Goal: Task Accomplishment & Management: Complete application form

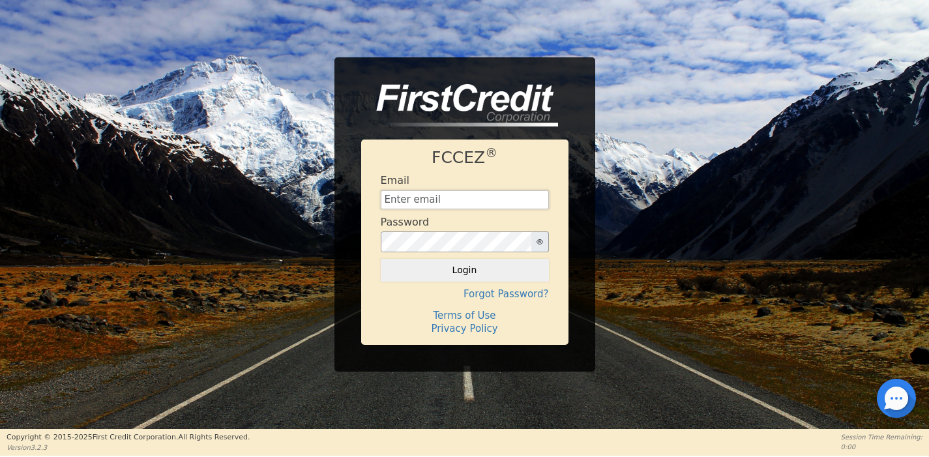
type input "[EMAIL_ADDRESS][DOMAIN_NAME]"
click at [538, 244] on icon "button" at bounding box center [539, 241] width 7 height 5
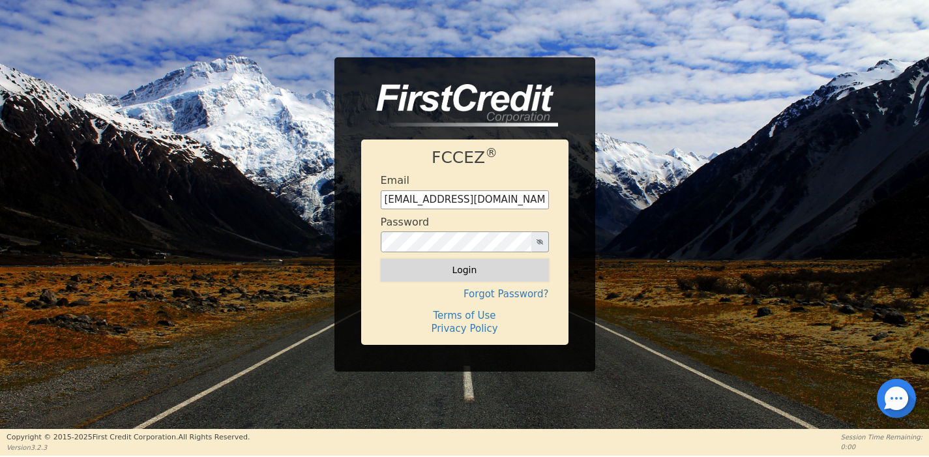
click at [465, 277] on button "Login" at bounding box center [465, 270] width 168 height 22
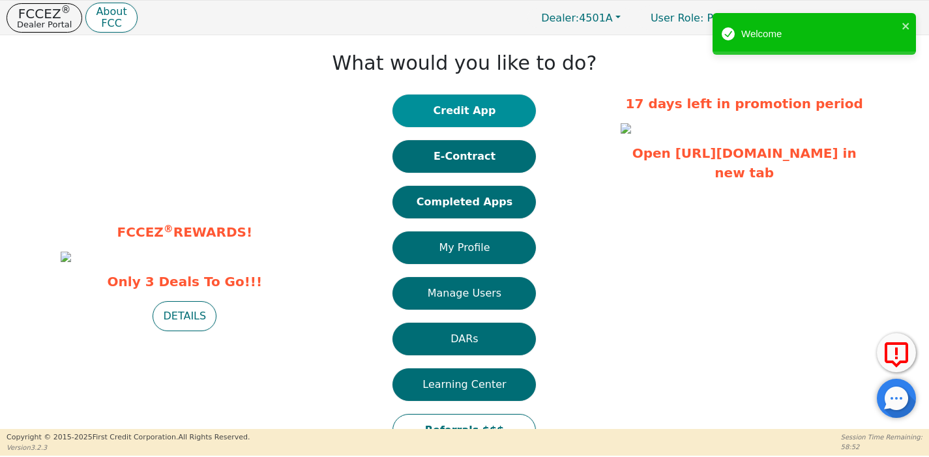
click at [473, 98] on button "Credit App" at bounding box center [463, 111] width 143 height 33
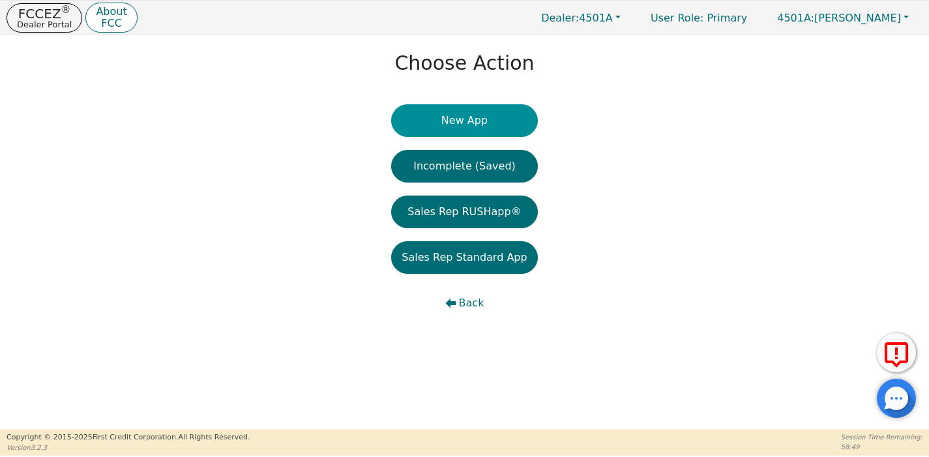
click at [482, 117] on button "New App" at bounding box center [464, 120] width 146 height 33
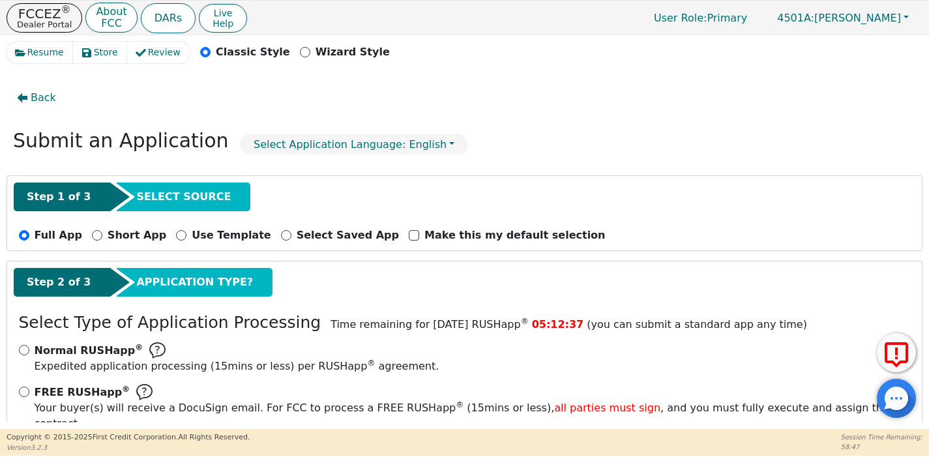
scroll to position [78, 0]
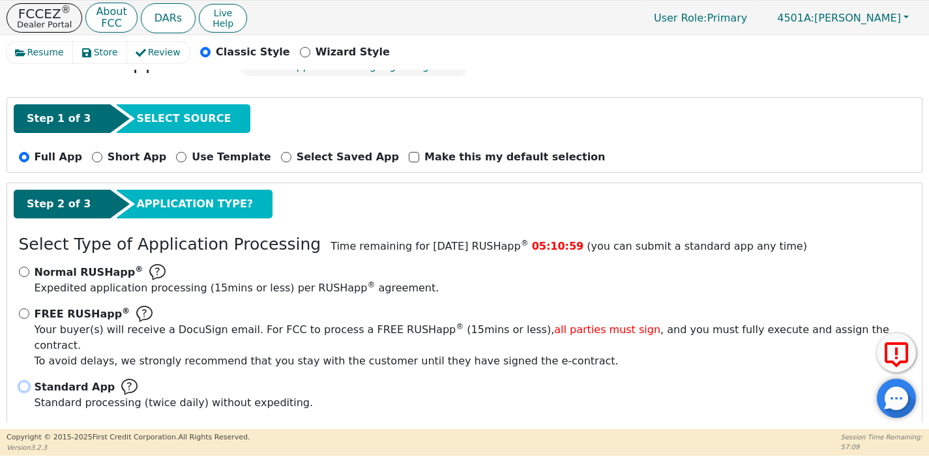
click at [25, 381] on input "Standard App Standard processing (twice daily) without expediting." at bounding box center [24, 386] width 10 height 10
radio input "true"
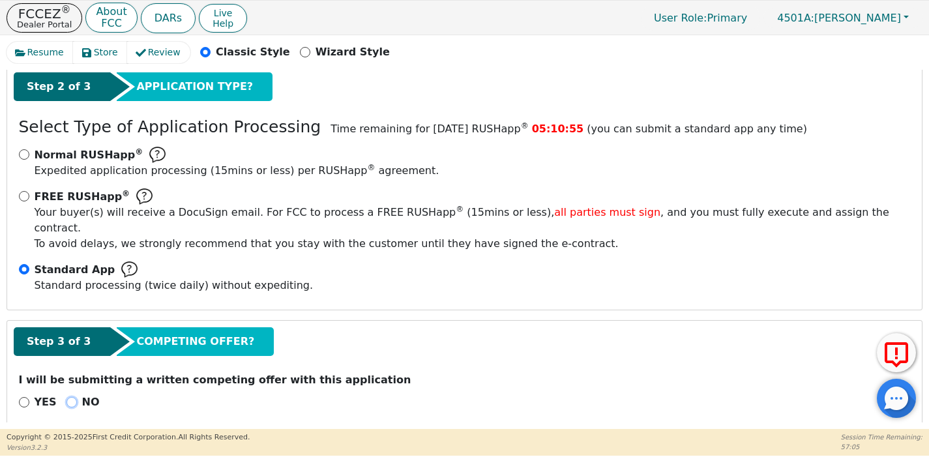
click at [66, 397] on input "NO" at bounding box center [71, 402] width 10 height 10
radio input "true"
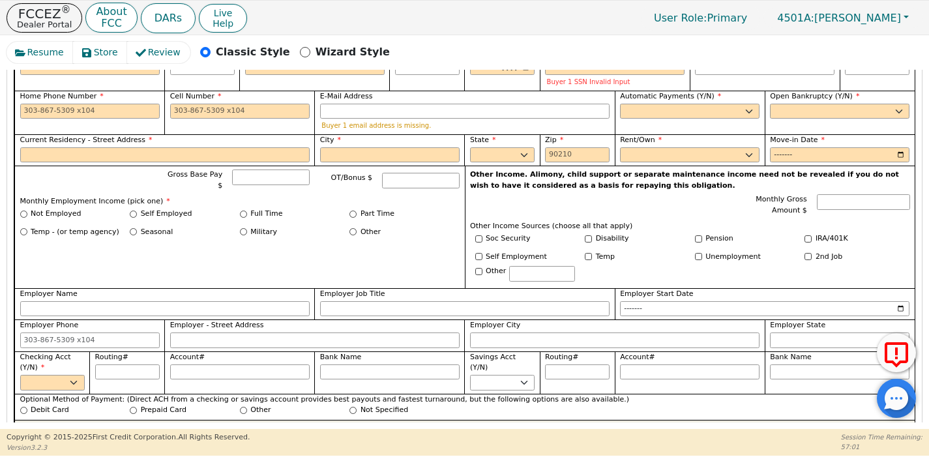
scroll to position [892, 0]
